Goal: Information Seeking & Learning: Learn about a topic

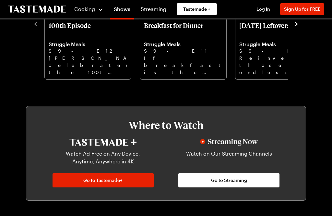
scroll to position [242, 0]
click at [78, 180] on link "Go to Tastemade+" at bounding box center [103, 180] width 101 height 14
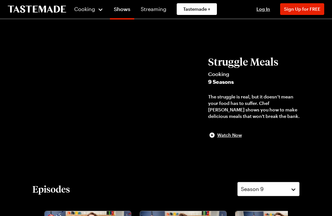
scroll to position [242, 0]
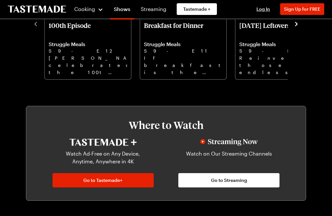
click at [63, 59] on p "[PERSON_NAME] celebrates the 100th episode of Struggle Meals with a look back o…" at bounding box center [88, 64] width 78 height 21
click at [307, 84] on div at bounding box center [166, 108] width 332 height 216
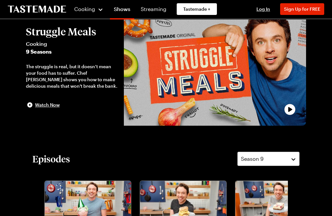
scroll to position [0, 0]
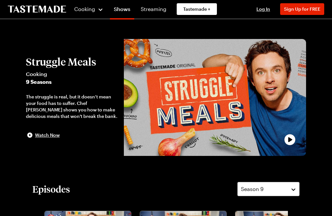
click at [197, 11] on span "Tastemade +" at bounding box center [196, 9] width 27 height 6
click at [87, 11] on span "Cooking" at bounding box center [84, 9] width 21 height 6
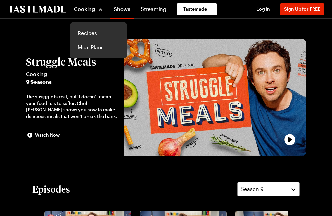
click at [89, 36] on link "Recipes" at bounding box center [98, 33] width 49 height 14
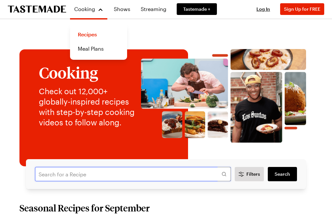
click at [124, 170] on input "text" at bounding box center [133, 174] width 196 height 14
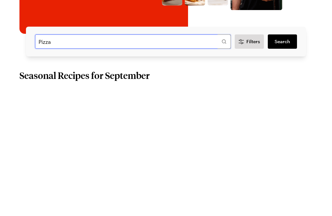
type input "Pizza"
click at [283, 167] on link "Search" at bounding box center [282, 174] width 29 height 14
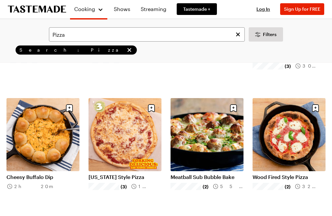
scroll to position [137, 0]
click at [137, 174] on link "[US_STATE] Style Pizza" at bounding box center [125, 176] width 73 height 6
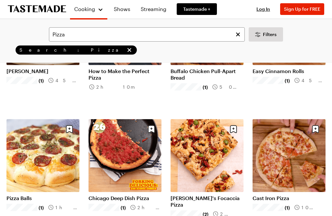
scroll to position [399, 0]
click at [212, 199] on link "[PERSON_NAME]'s Focaccia Pizza" at bounding box center [207, 200] width 73 height 13
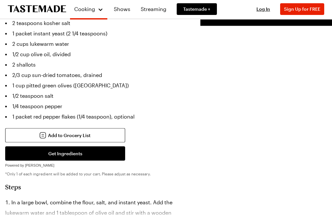
scroll to position [259, 0]
